Goal: Transaction & Acquisition: Obtain resource

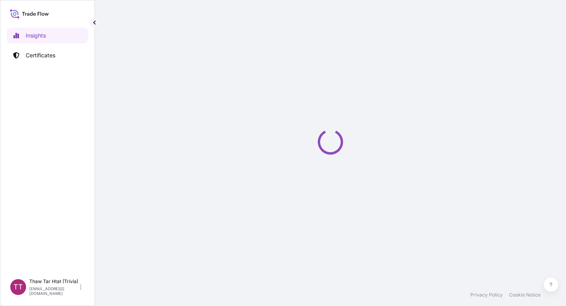
select select "2025"
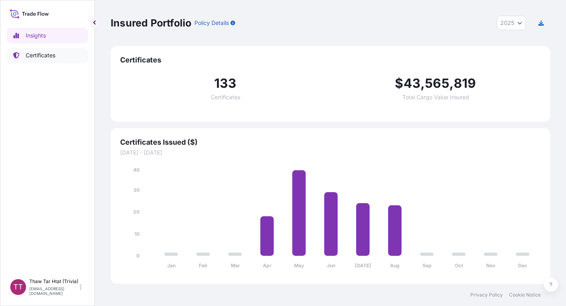
click at [43, 56] on p "Certificates" at bounding box center [41, 55] width 30 height 8
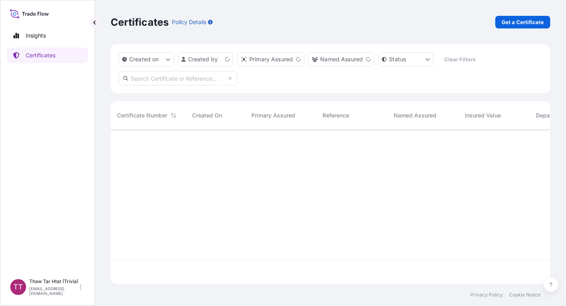
scroll to position [153, 434]
click at [521, 20] on p "Get a Certificate" at bounding box center [523, 22] width 42 height 8
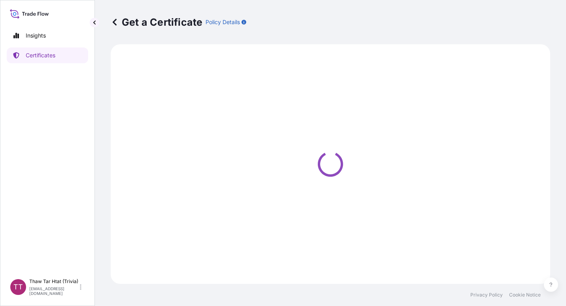
select select "Sea"
